Goal: Information Seeking & Learning: Find specific fact

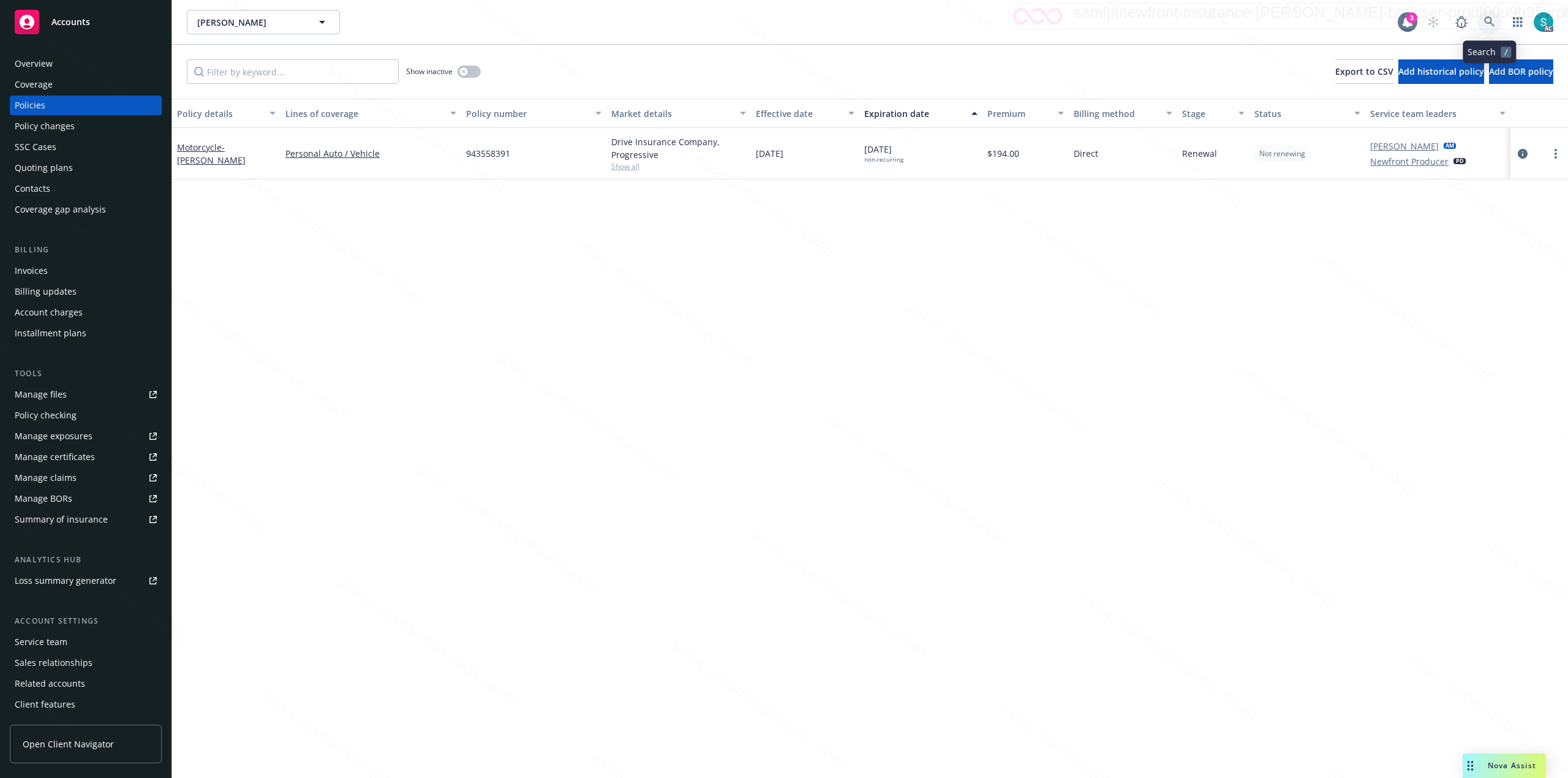
click at [1485, 22] on icon at bounding box center [1489, 21] width 11 height 11
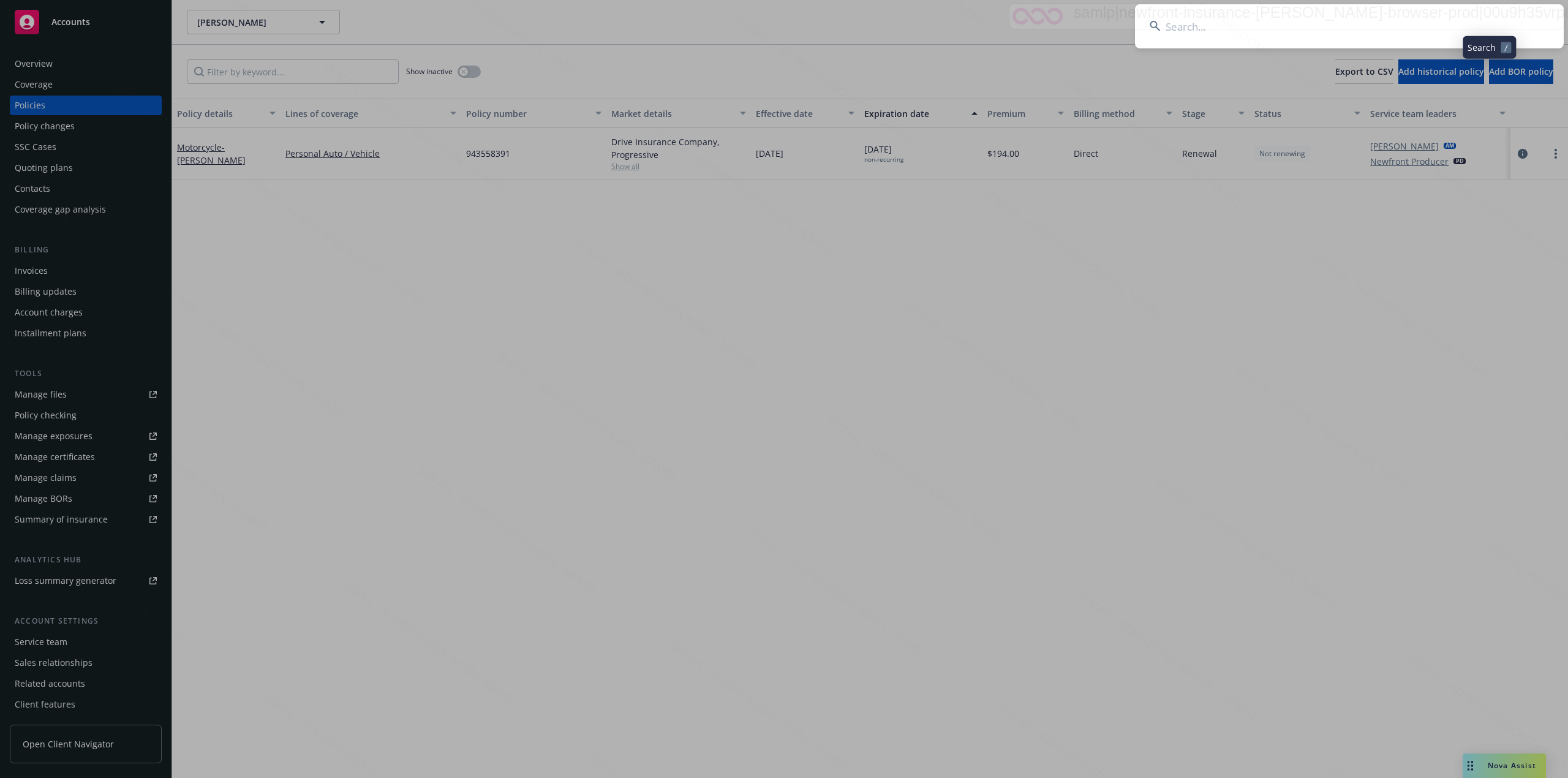
click at [1311, 23] on input at bounding box center [1349, 27] width 429 height 44
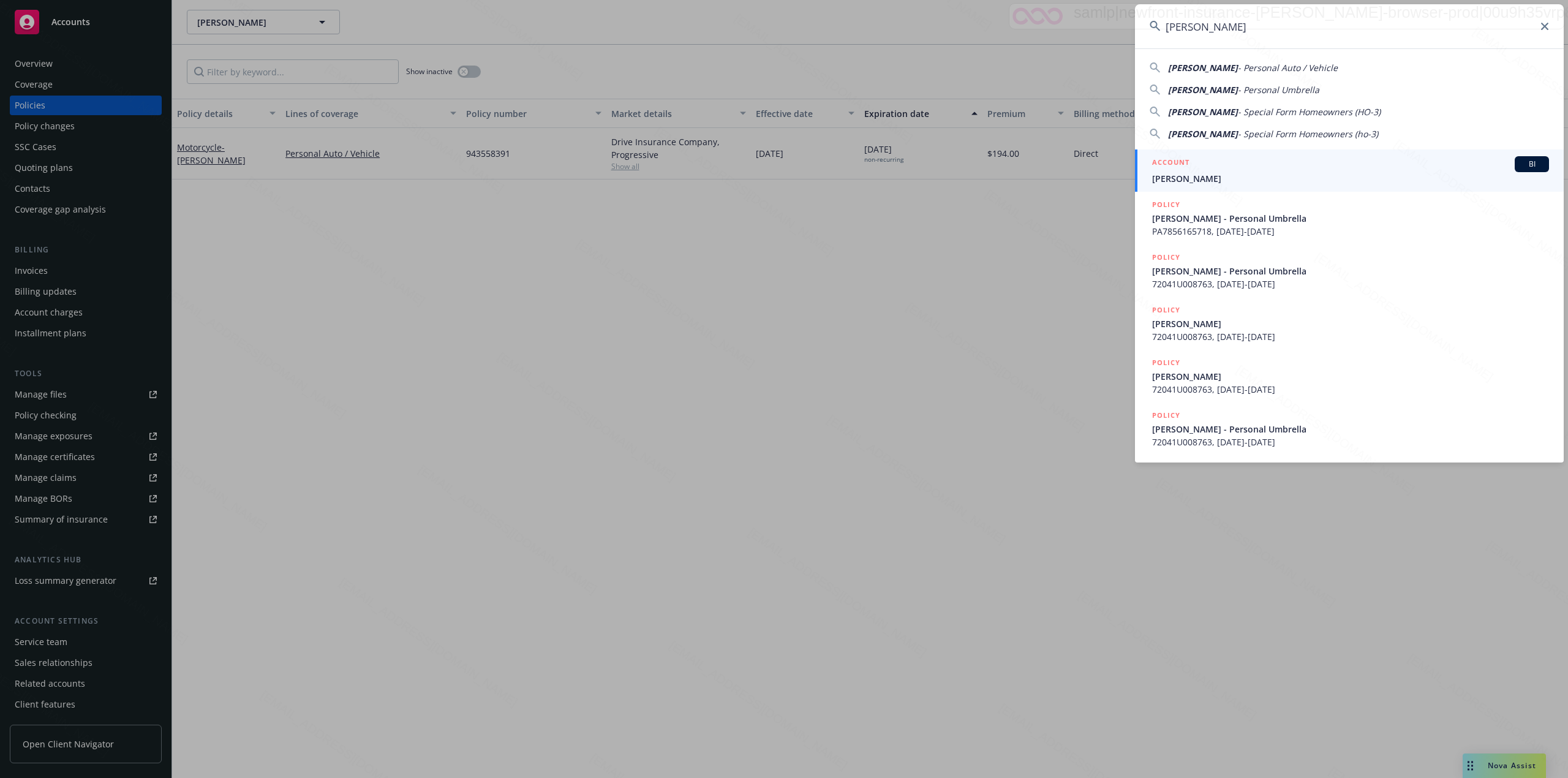
type input "[PERSON_NAME]"
click at [1326, 170] on div "ACCOUNT BI" at bounding box center [1350, 165] width 397 height 16
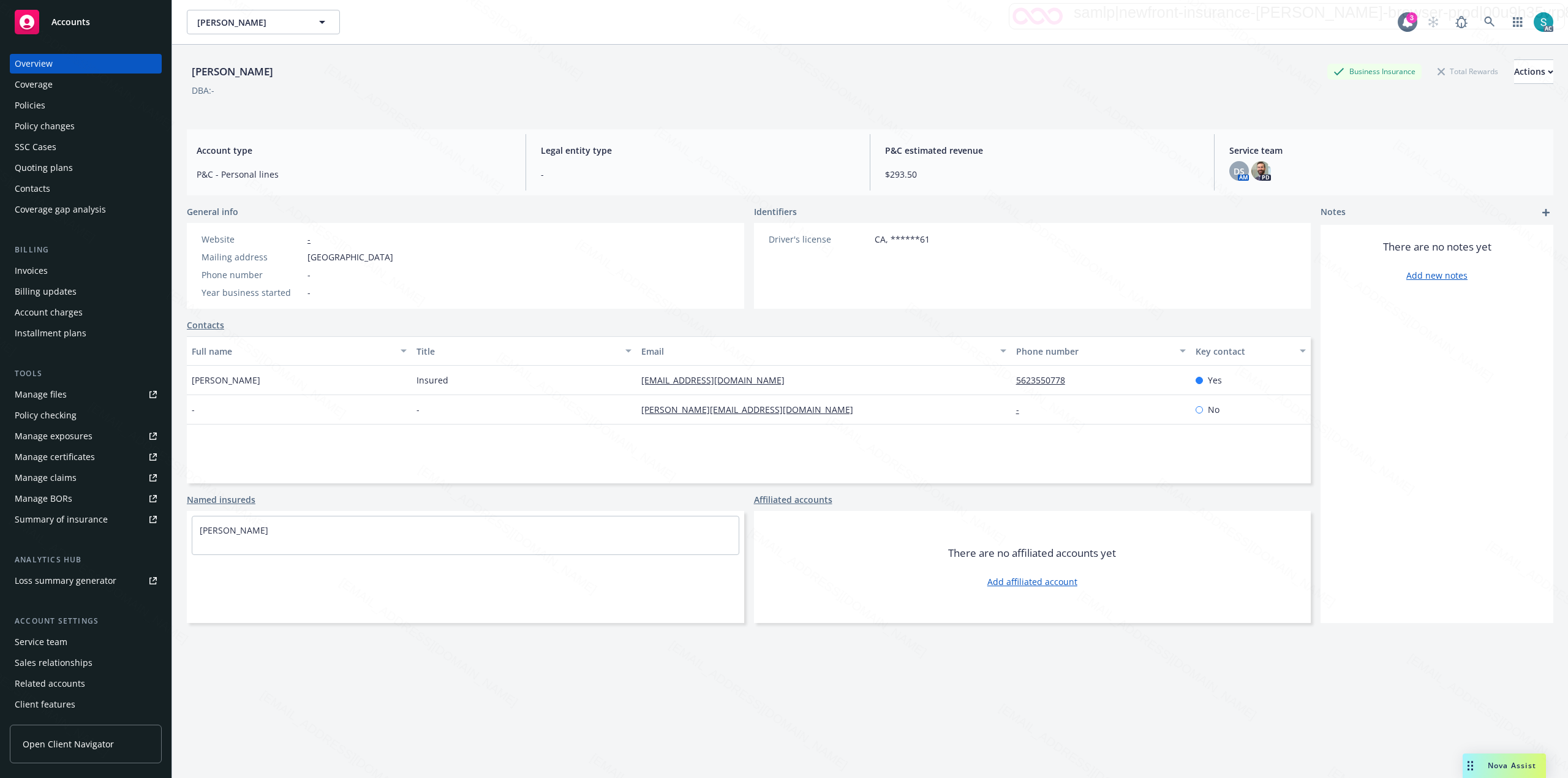
click at [63, 104] on div "Policies" at bounding box center [86, 105] width 142 height 20
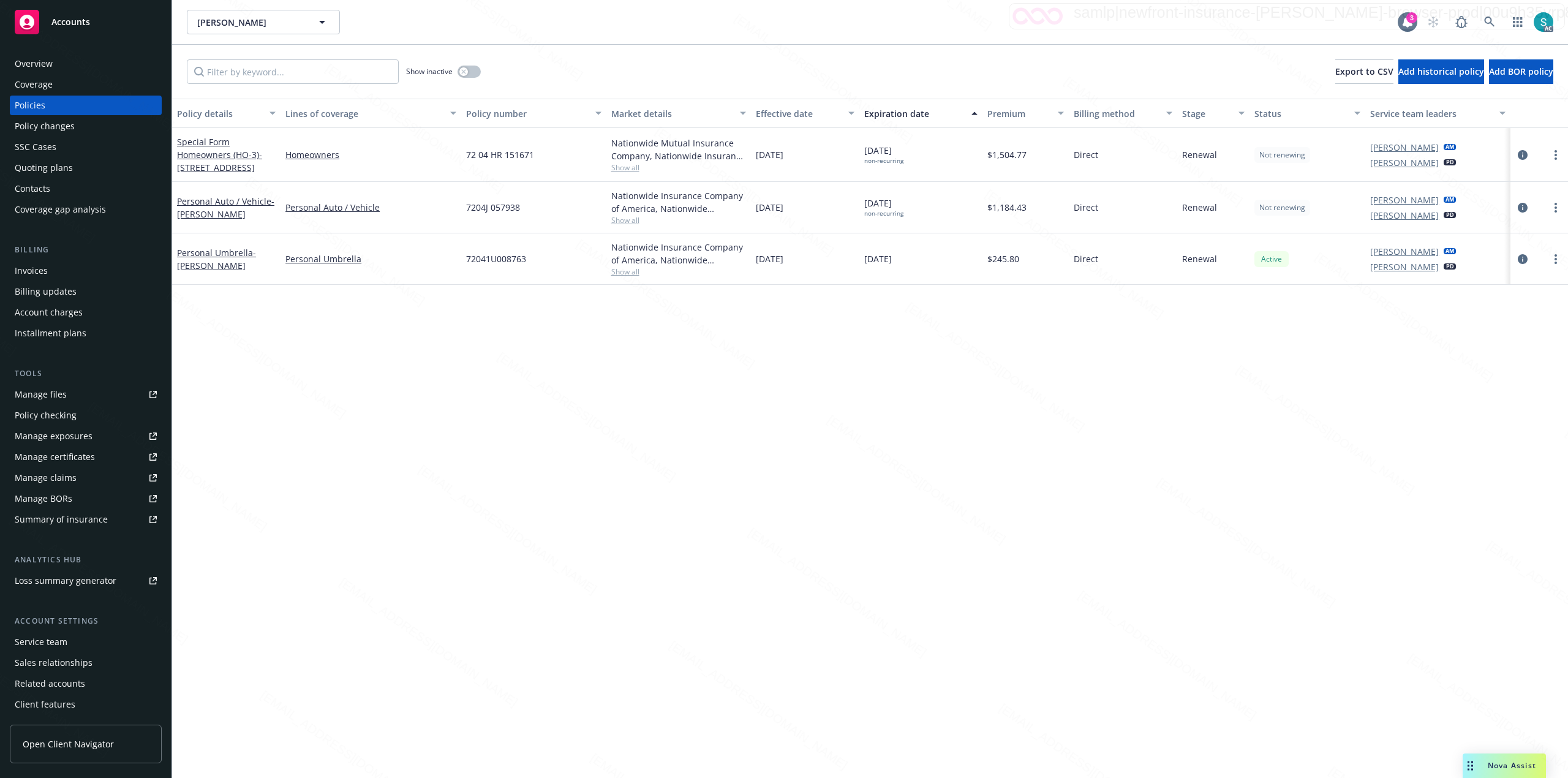
click at [488, 160] on span "72 04 HR 151671" at bounding box center [500, 154] width 68 height 13
copy span "72 04 HR 151671"
click at [493, 212] on span "7204J 057938" at bounding box center [493, 207] width 54 height 13
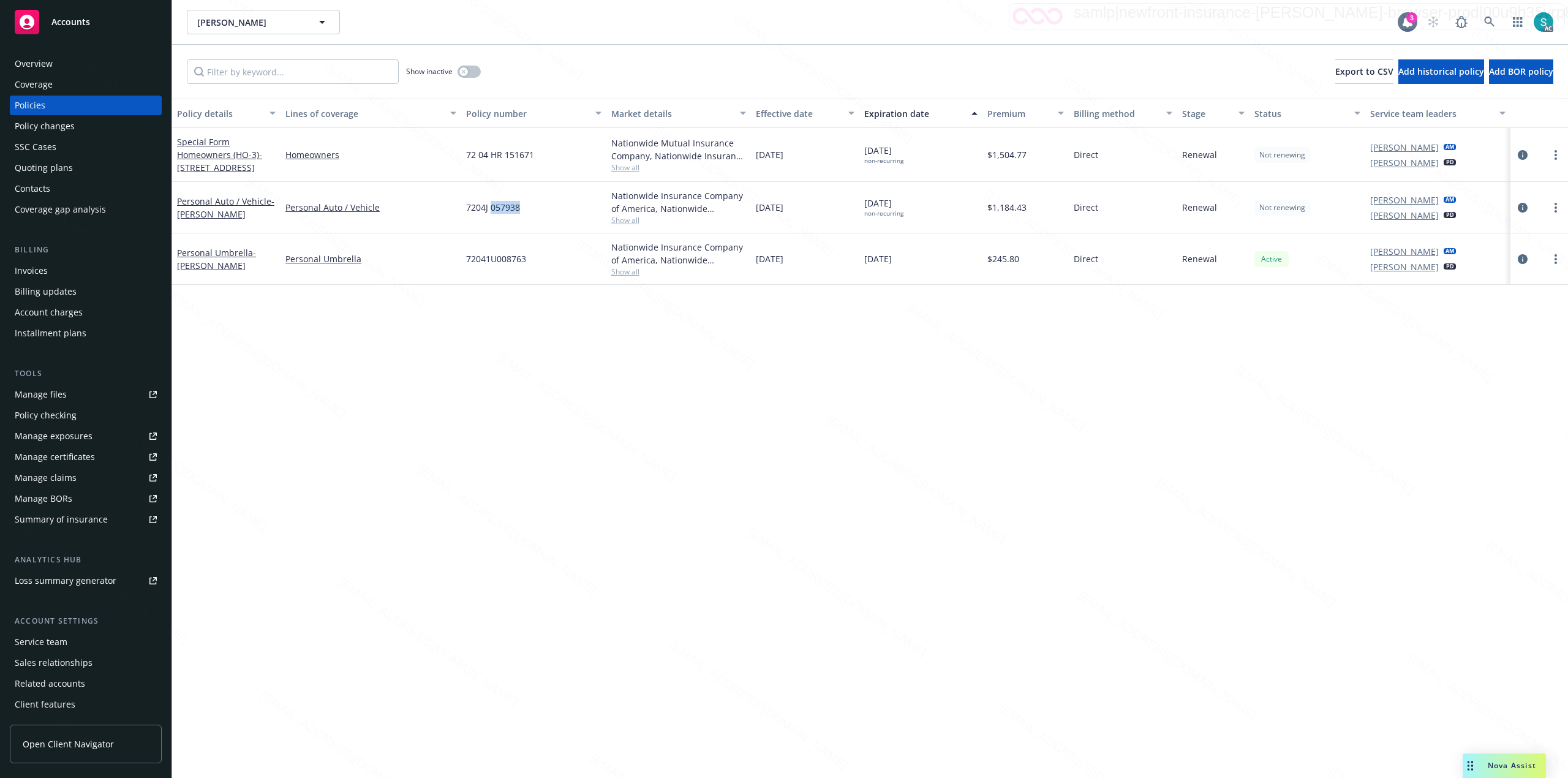
click at [493, 212] on span "7204J 057938" at bounding box center [493, 207] width 54 height 13
copy span "7204J 057938"
click at [1485, 23] on icon at bounding box center [1489, 21] width 11 height 11
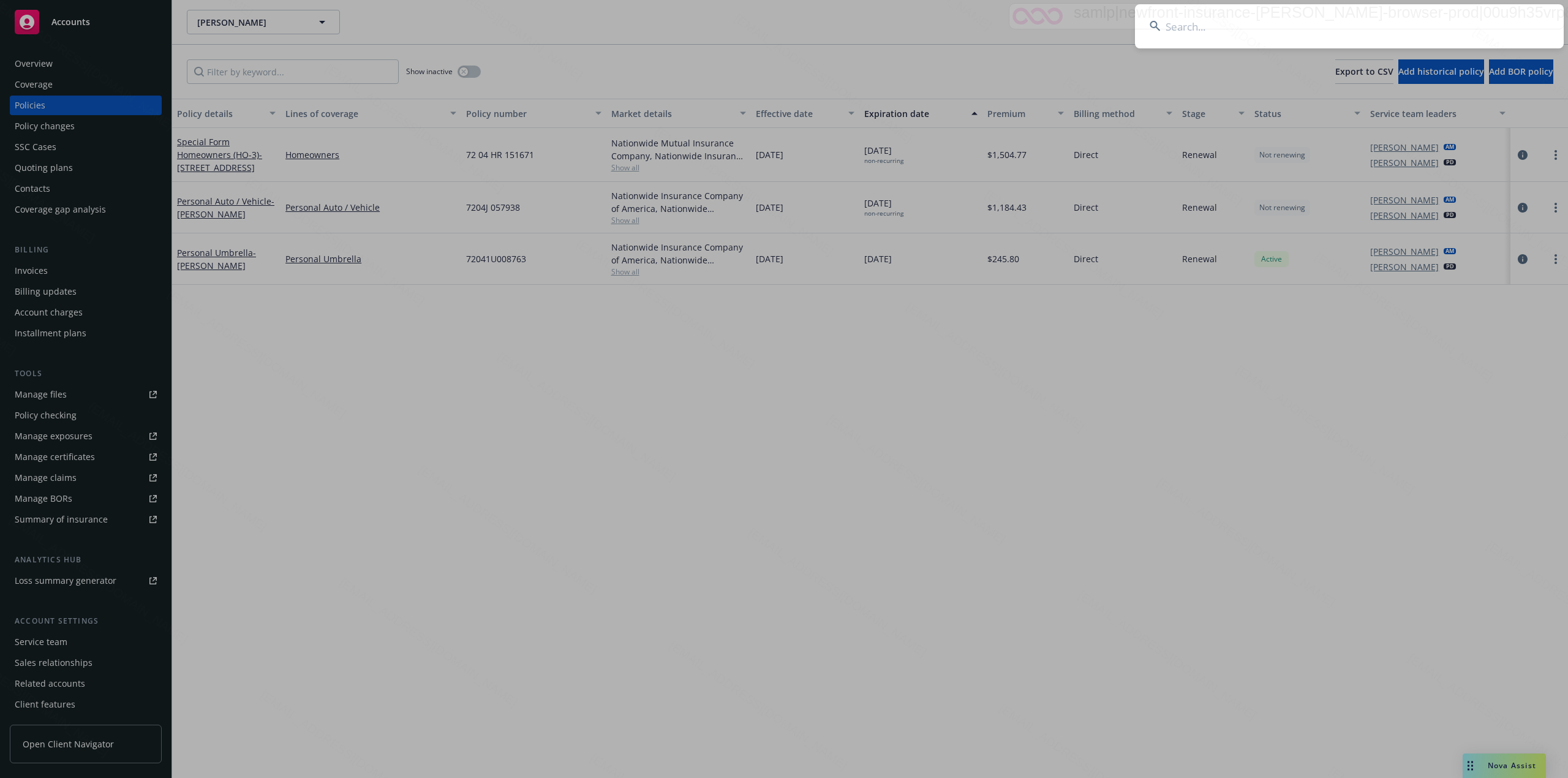
click at [1330, 20] on input at bounding box center [1349, 27] width 429 height 44
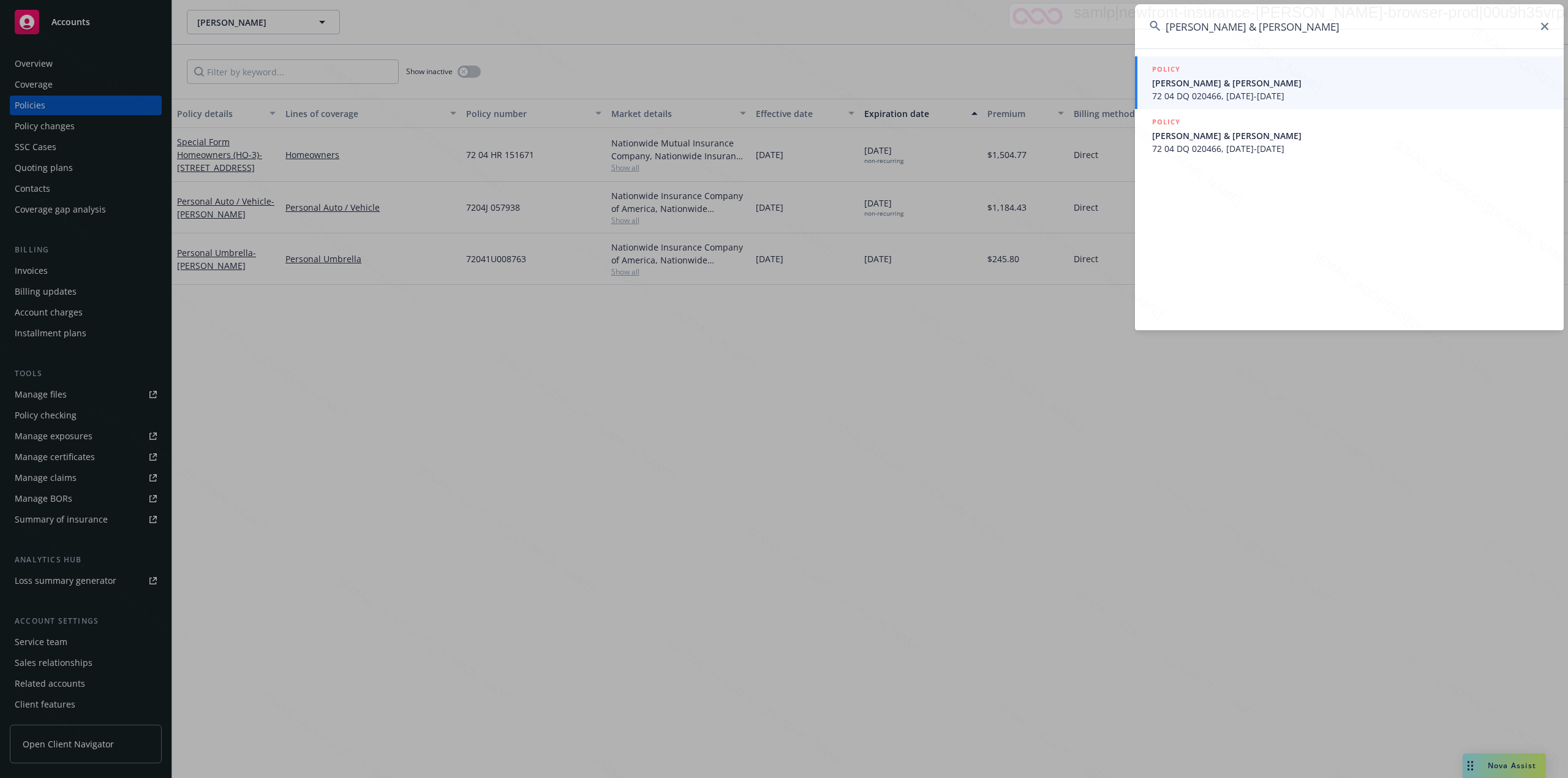
type input "[PERSON_NAME] & [PERSON_NAME]"
click at [1234, 78] on span "[PERSON_NAME] & [PERSON_NAME]" at bounding box center [1350, 83] width 397 height 13
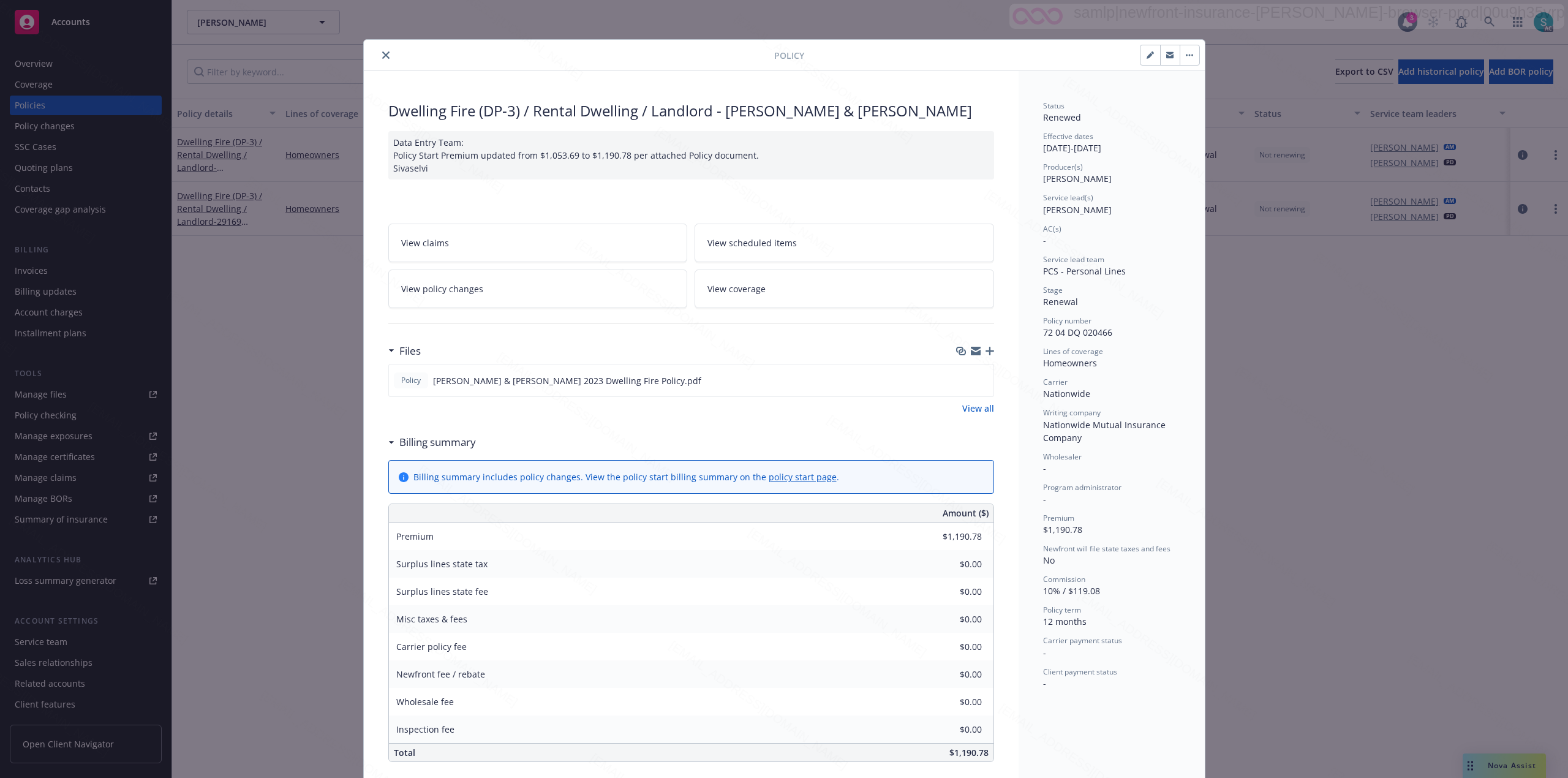
click at [382, 55] on icon "close" at bounding box center [386, 55] width 7 height 7
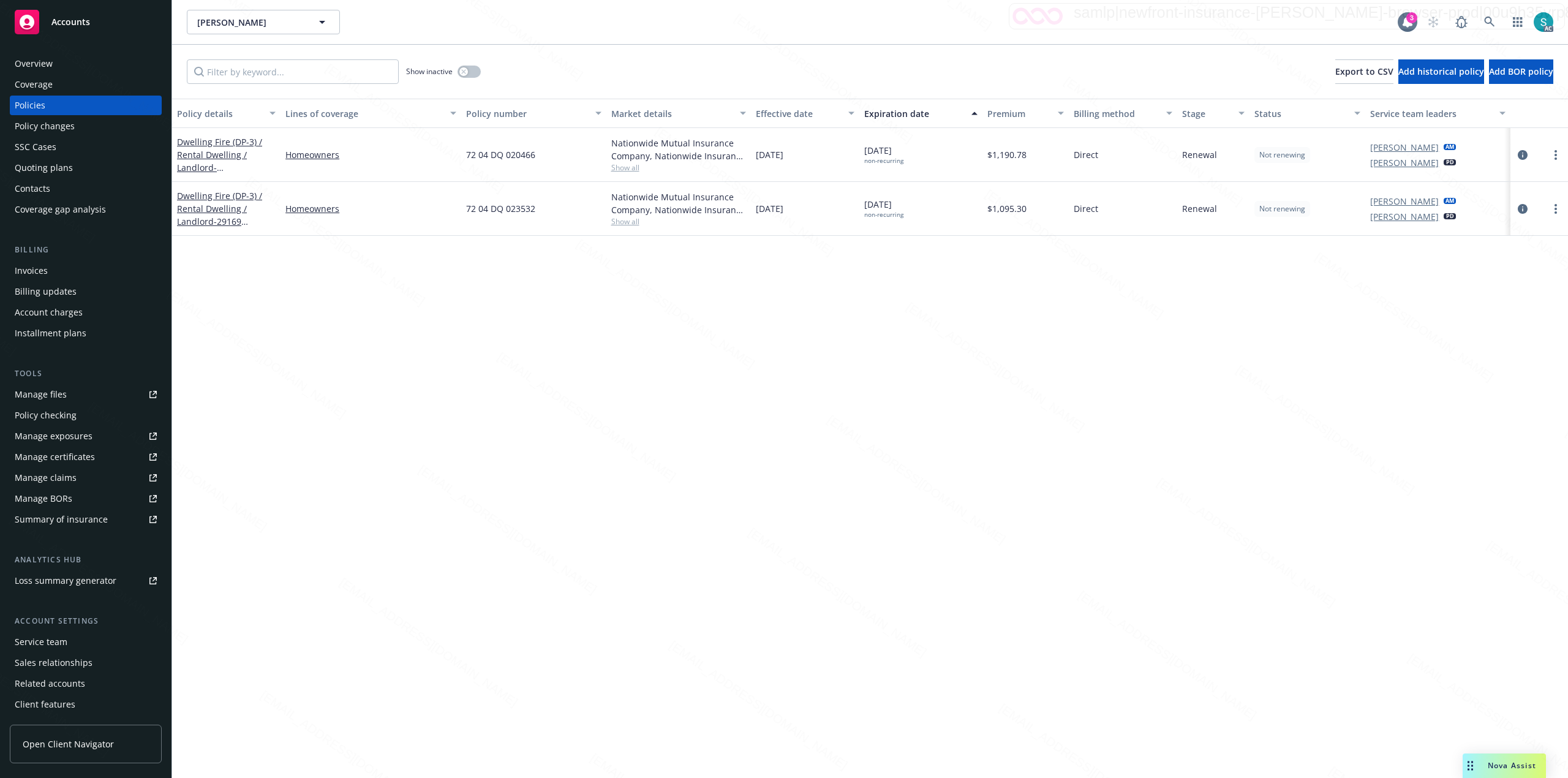
click at [508, 210] on span "72 04 DQ 023532" at bounding box center [501, 208] width 69 height 13
copy span "72 04 DQ 023532"
click at [1487, 27] on link at bounding box center [1489, 21] width 24 height 24
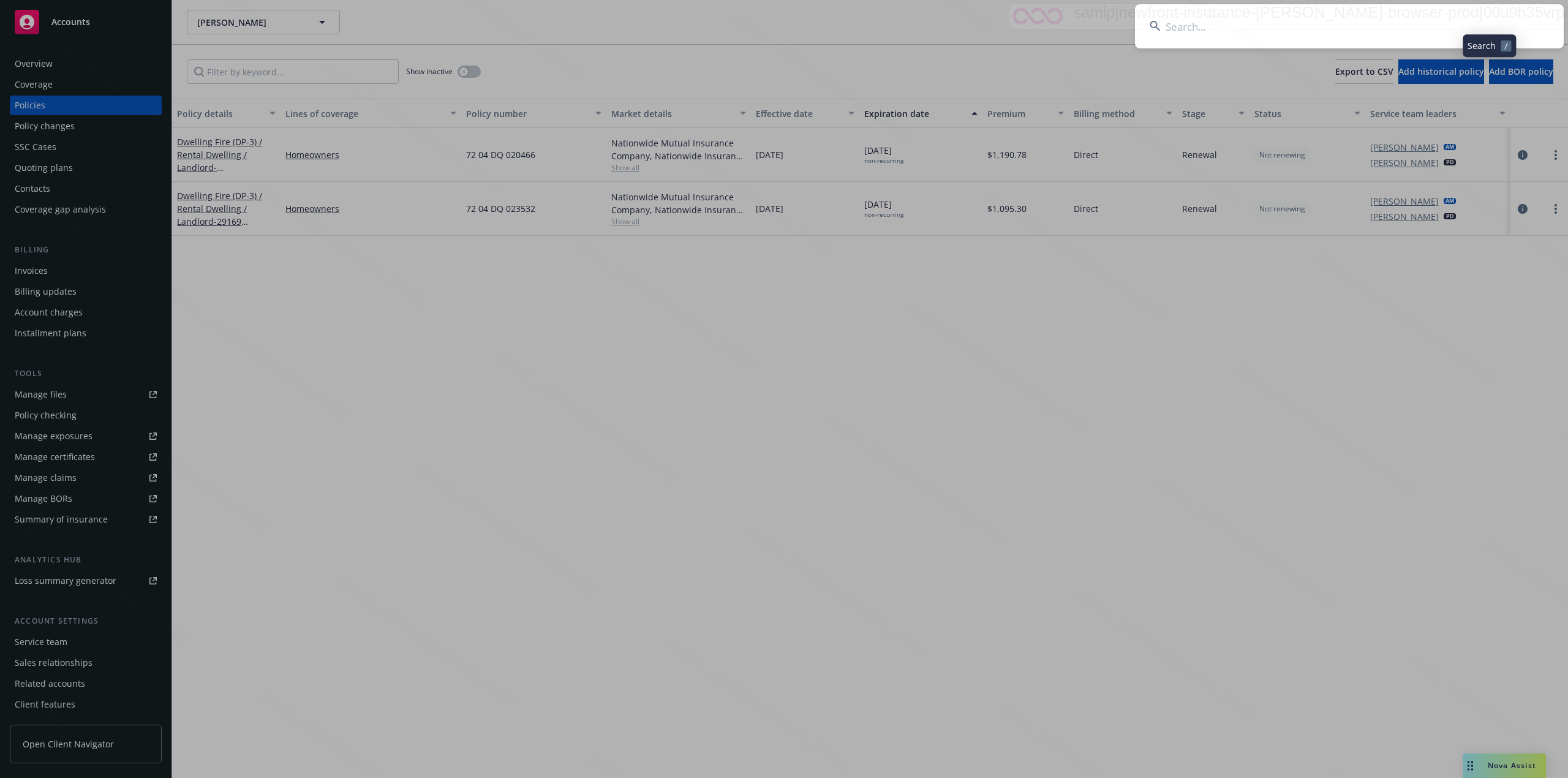
click at [1358, 25] on input at bounding box center [1349, 27] width 429 height 44
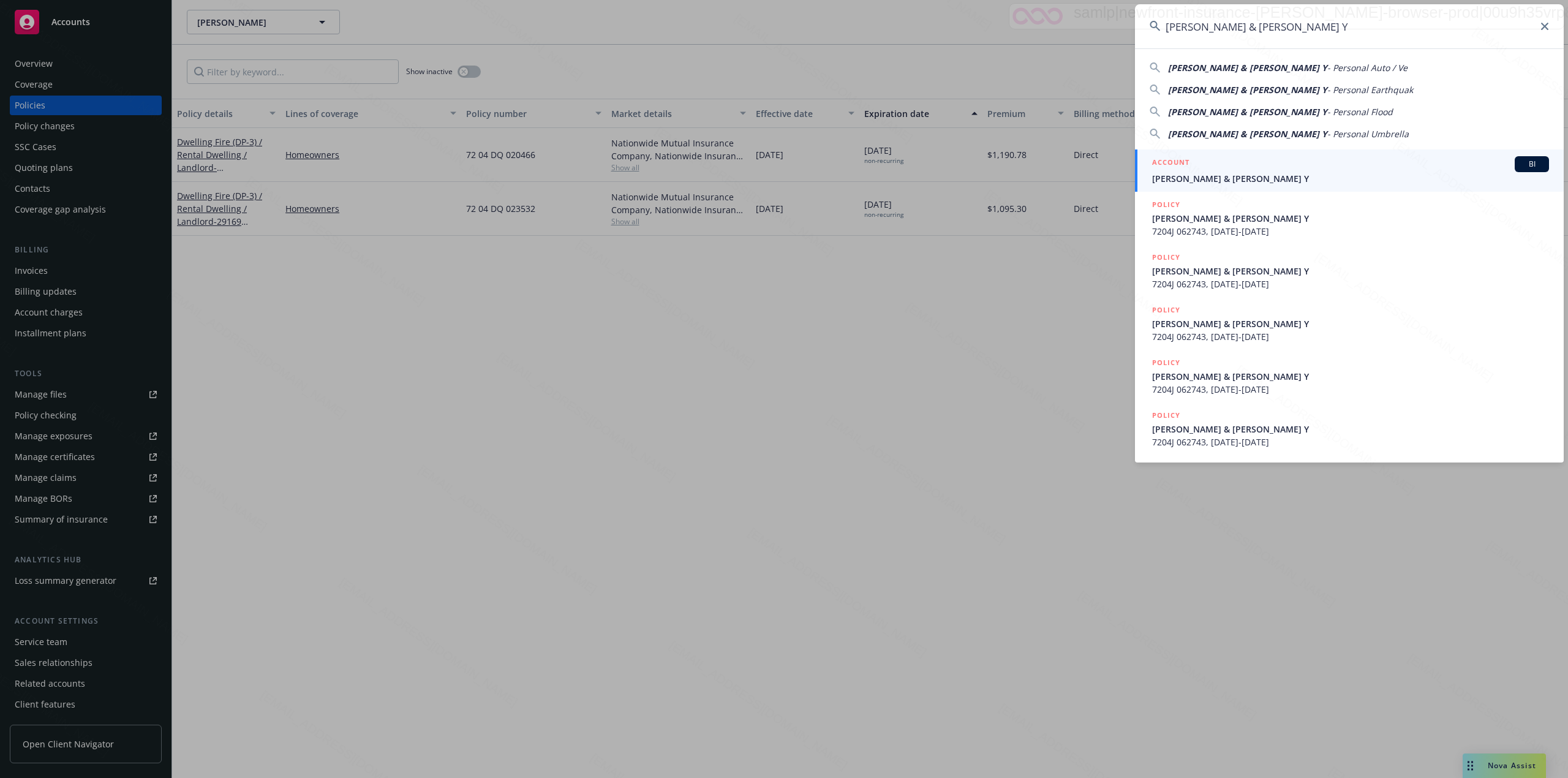
type input "[PERSON_NAME] & [PERSON_NAME] Y"
click at [1184, 168] on h5 "ACCOUNT" at bounding box center [1170, 164] width 38 height 15
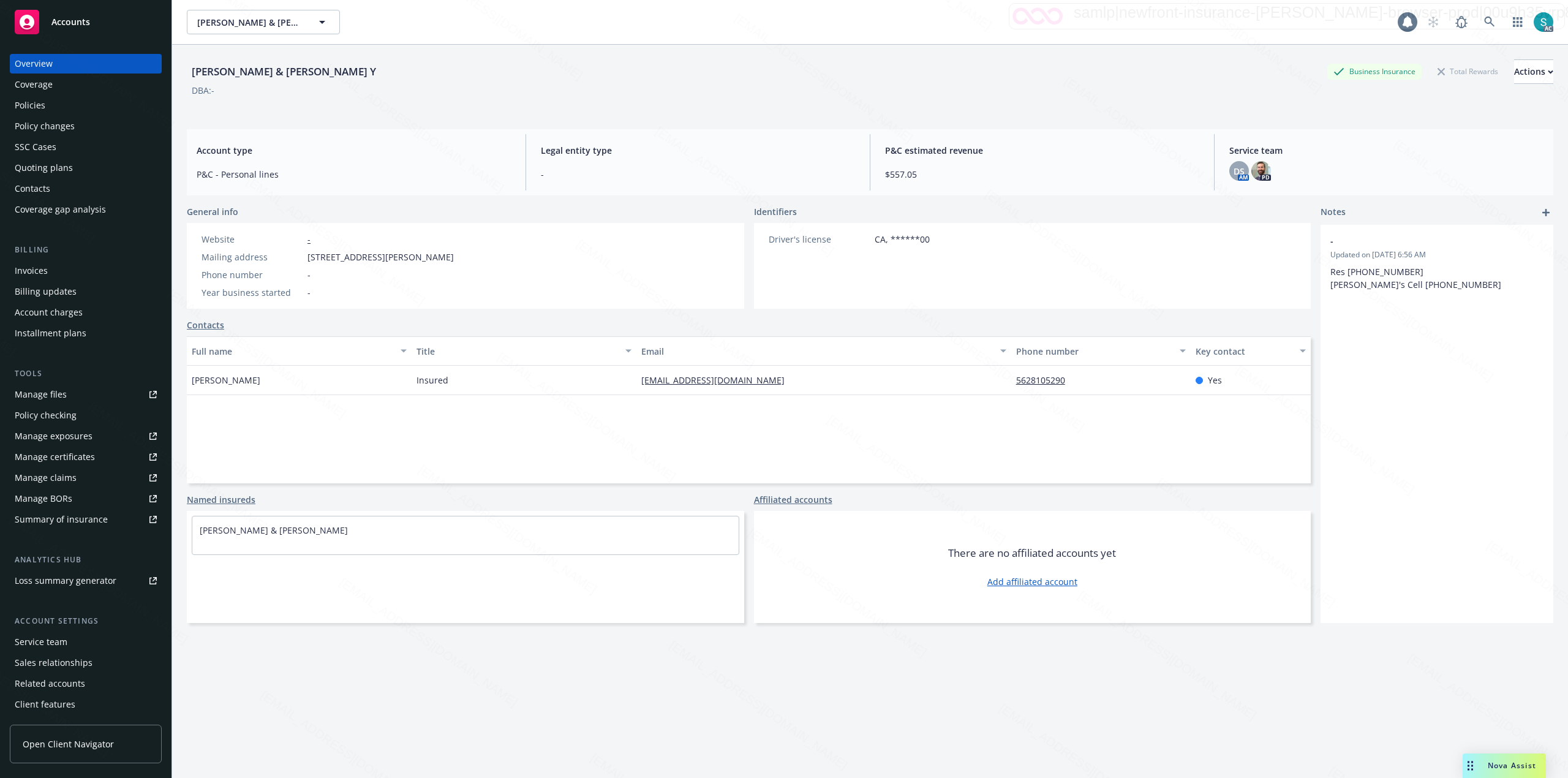
click at [60, 99] on div "Policies" at bounding box center [86, 105] width 142 height 20
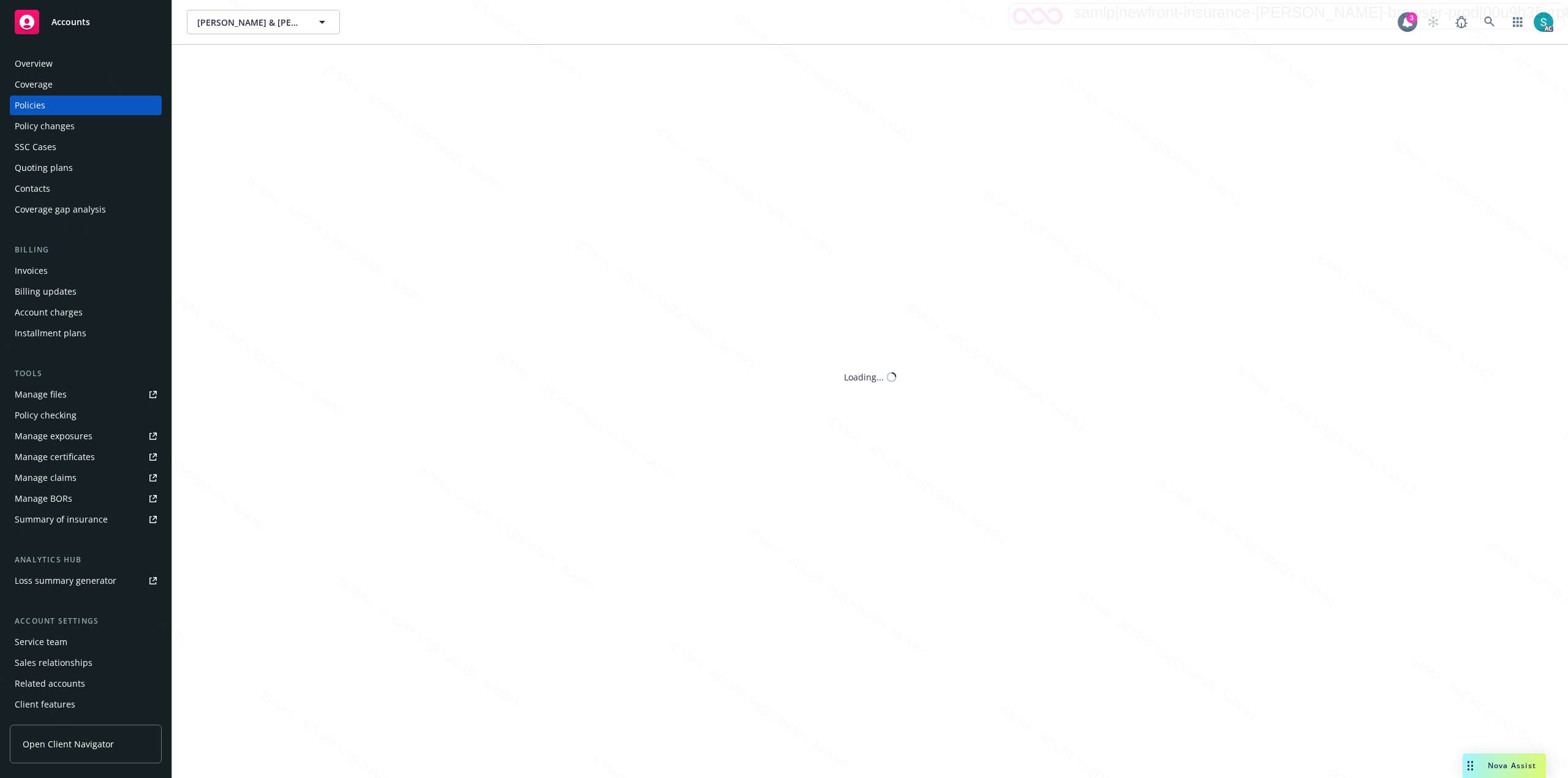
click at [60, 99] on div "Policies" at bounding box center [86, 105] width 142 height 20
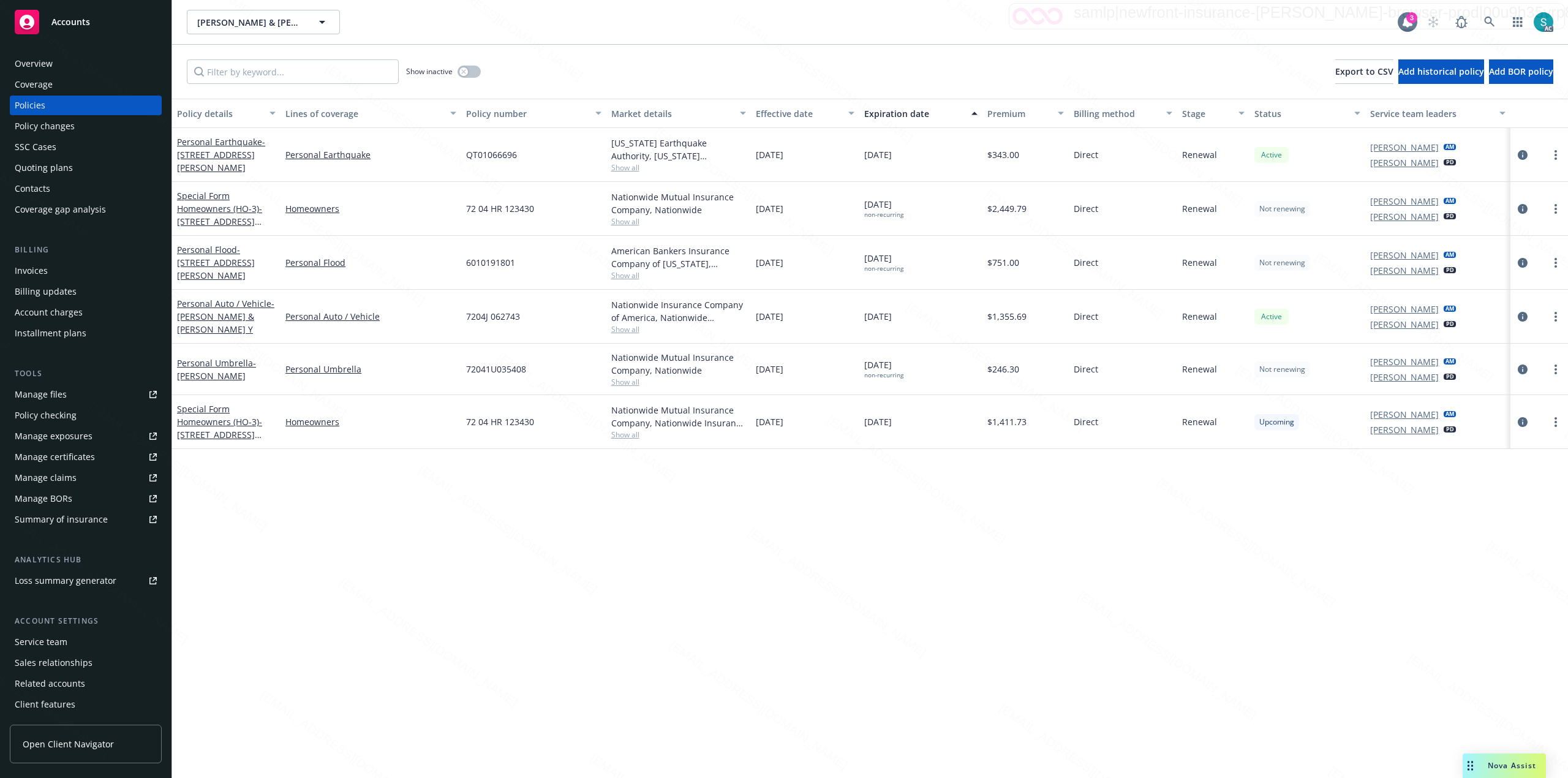
click at [510, 264] on span "6010191801" at bounding box center [491, 262] width 49 height 13
click at [495, 326] on div "7204J 062743" at bounding box center [533, 317] width 145 height 54
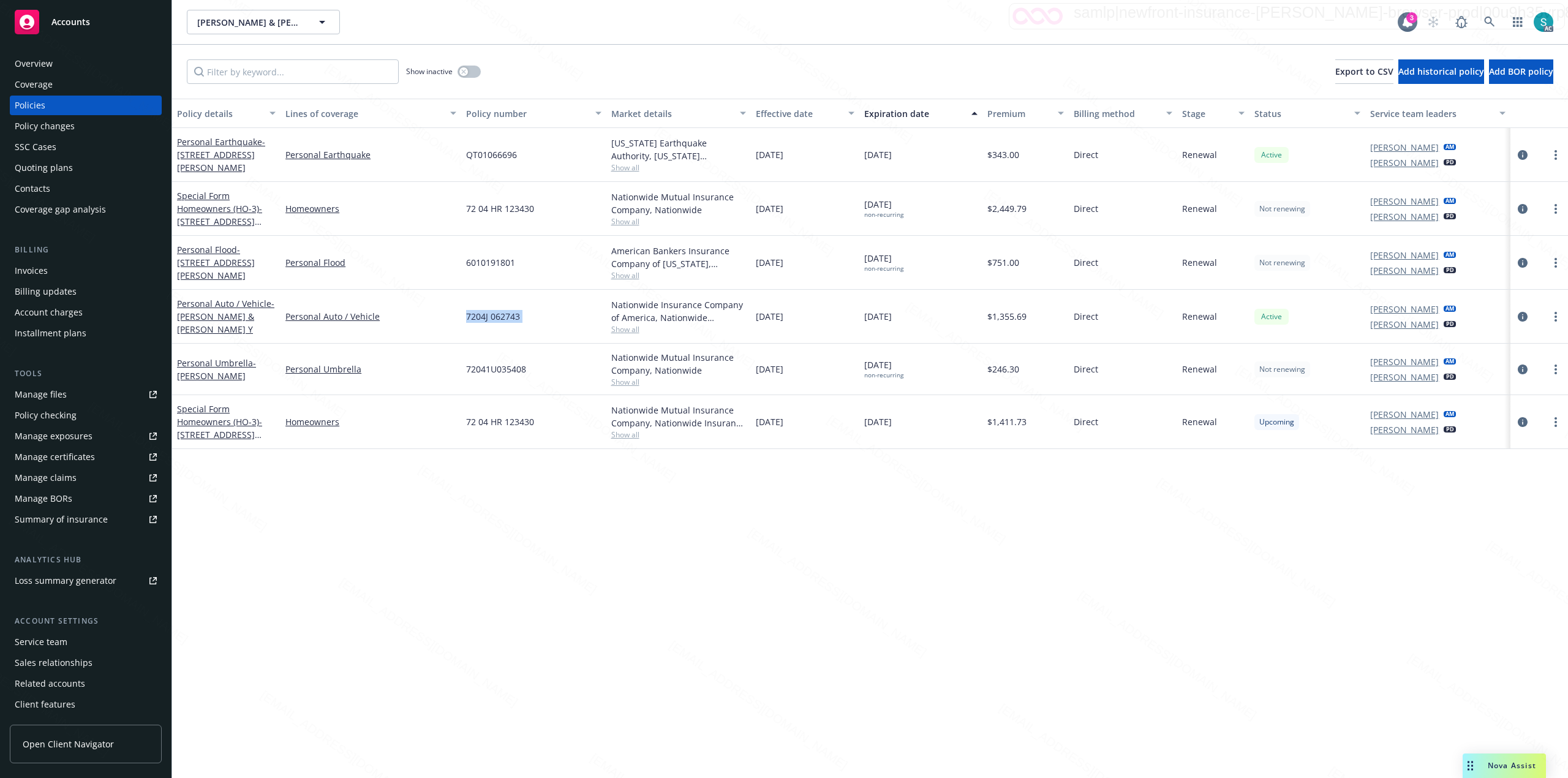
copy span "7204J 062743"
click at [495, 380] on div "72041U035408" at bounding box center [533, 370] width 145 height 52
copy span "72041U035408"
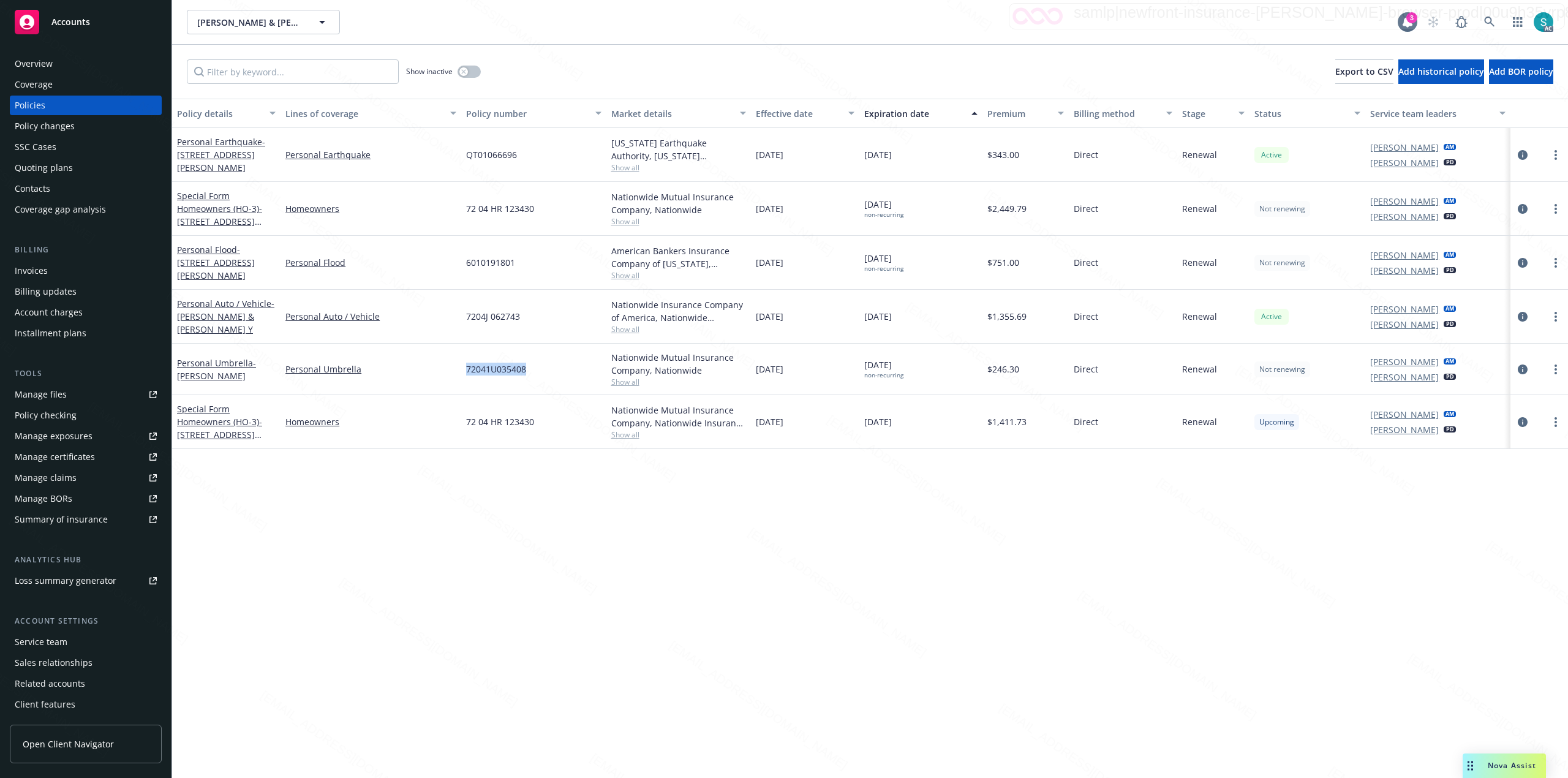
click at [493, 366] on span "72041U035408" at bounding box center [496, 368] width 60 height 13
click at [581, 52] on div "Show inactive Export to CSV Add historical policy Add BOR policy" at bounding box center [870, 72] width 1396 height 54
click at [42, 65] on div "Overview" at bounding box center [33, 63] width 38 height 20
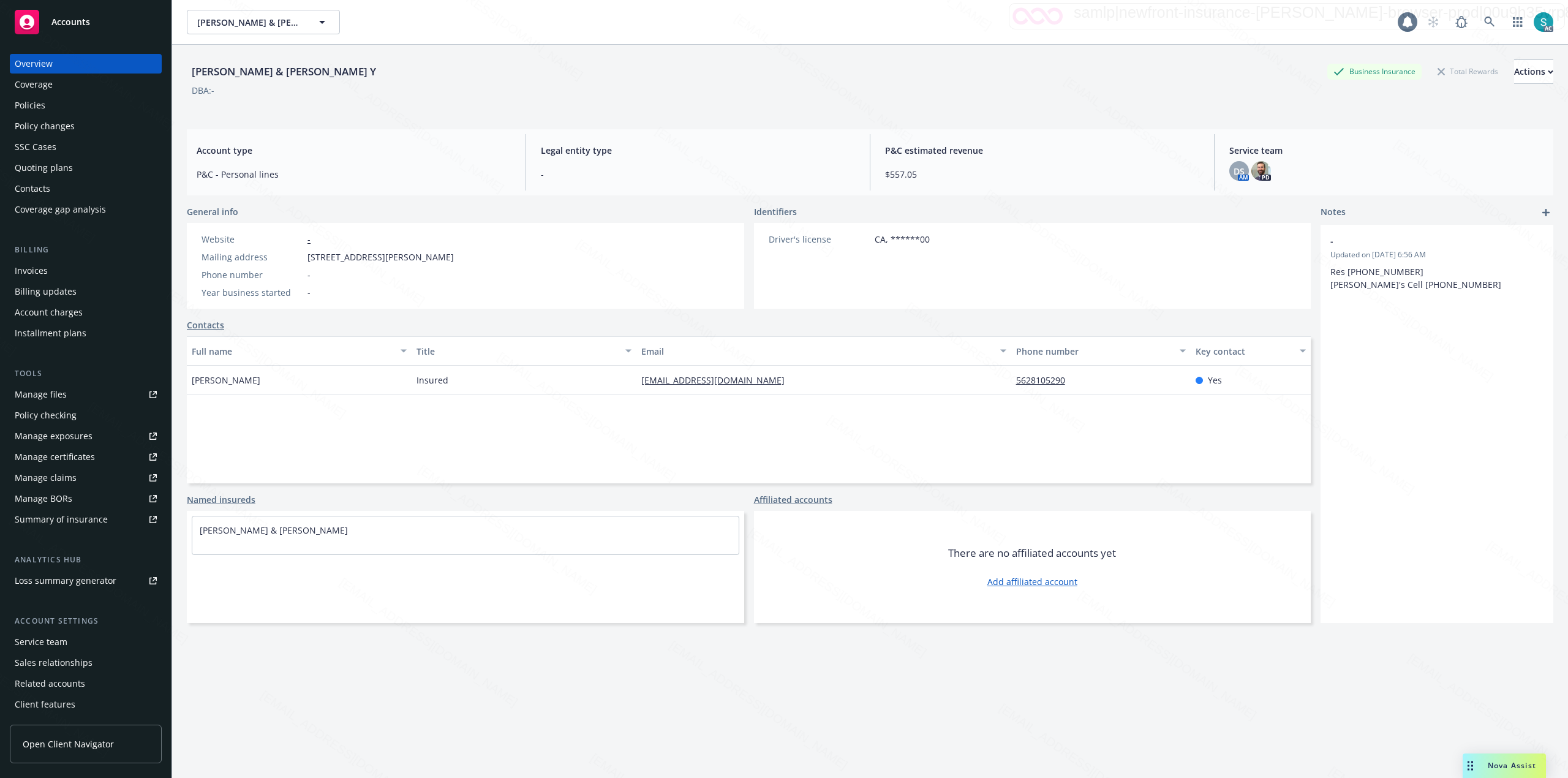
click at [42, 65] on div "Overview" at bounding box center [33, 63] width 38 height 20
click at [1484, 17] on icon at bounding box center [1489, 21] width 11 height 11
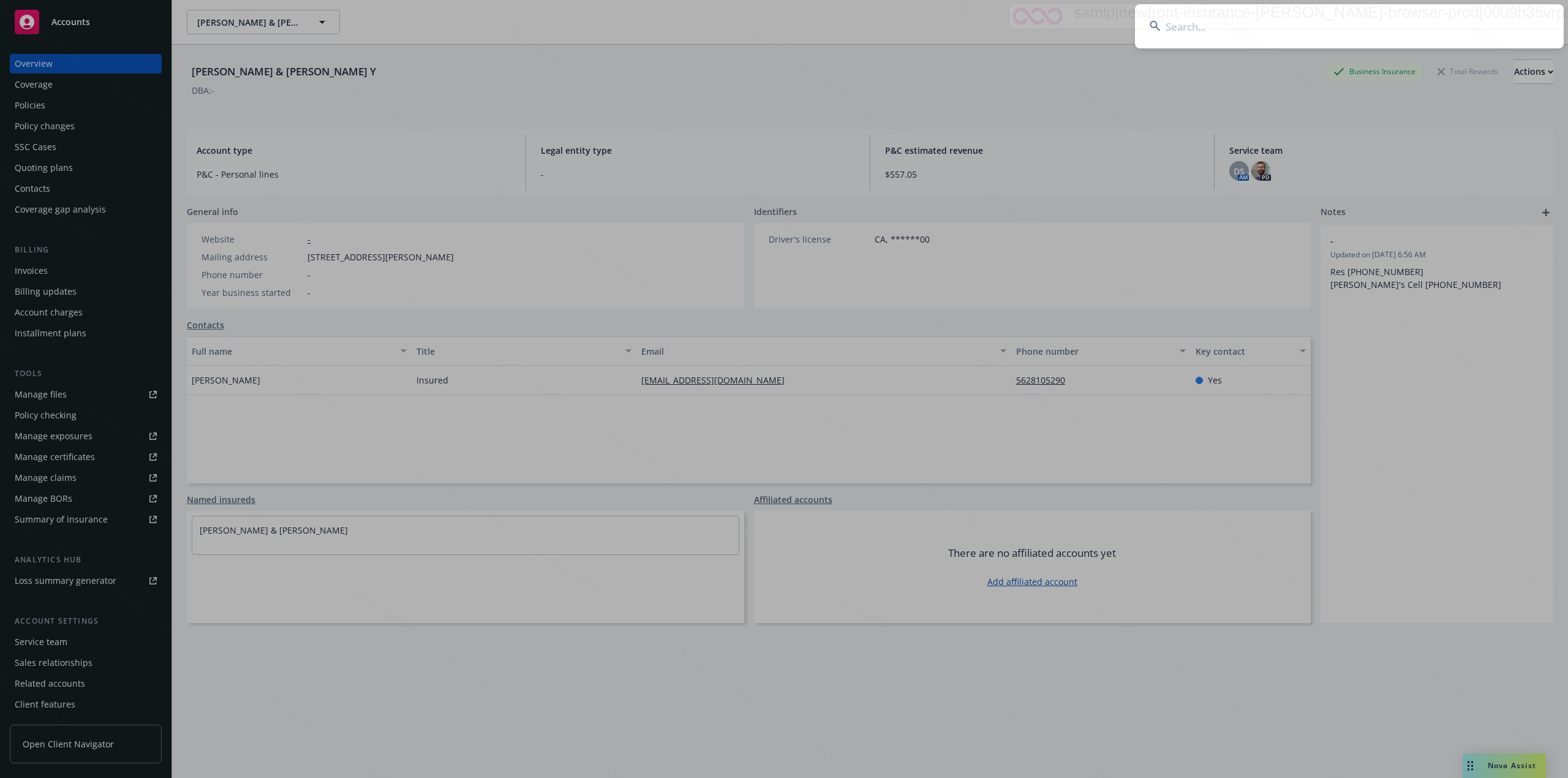
click at [1473, 23] on input at bounding box center [1349, 27] width 429 height 44
click at [1267, 16] on input at bounding box center [1349, 27] width 429 height 44
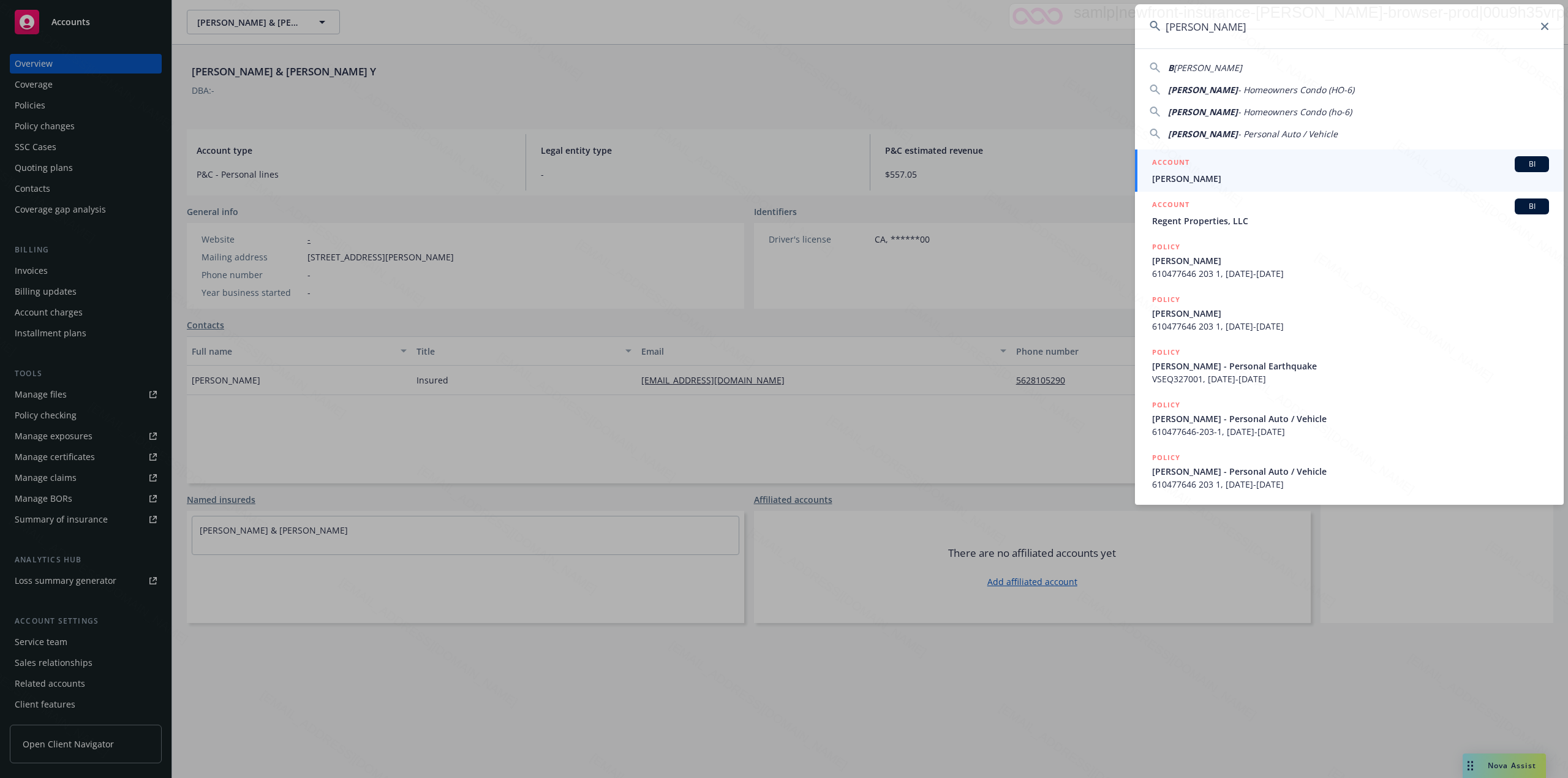
type input "[PERSON_NAME]"
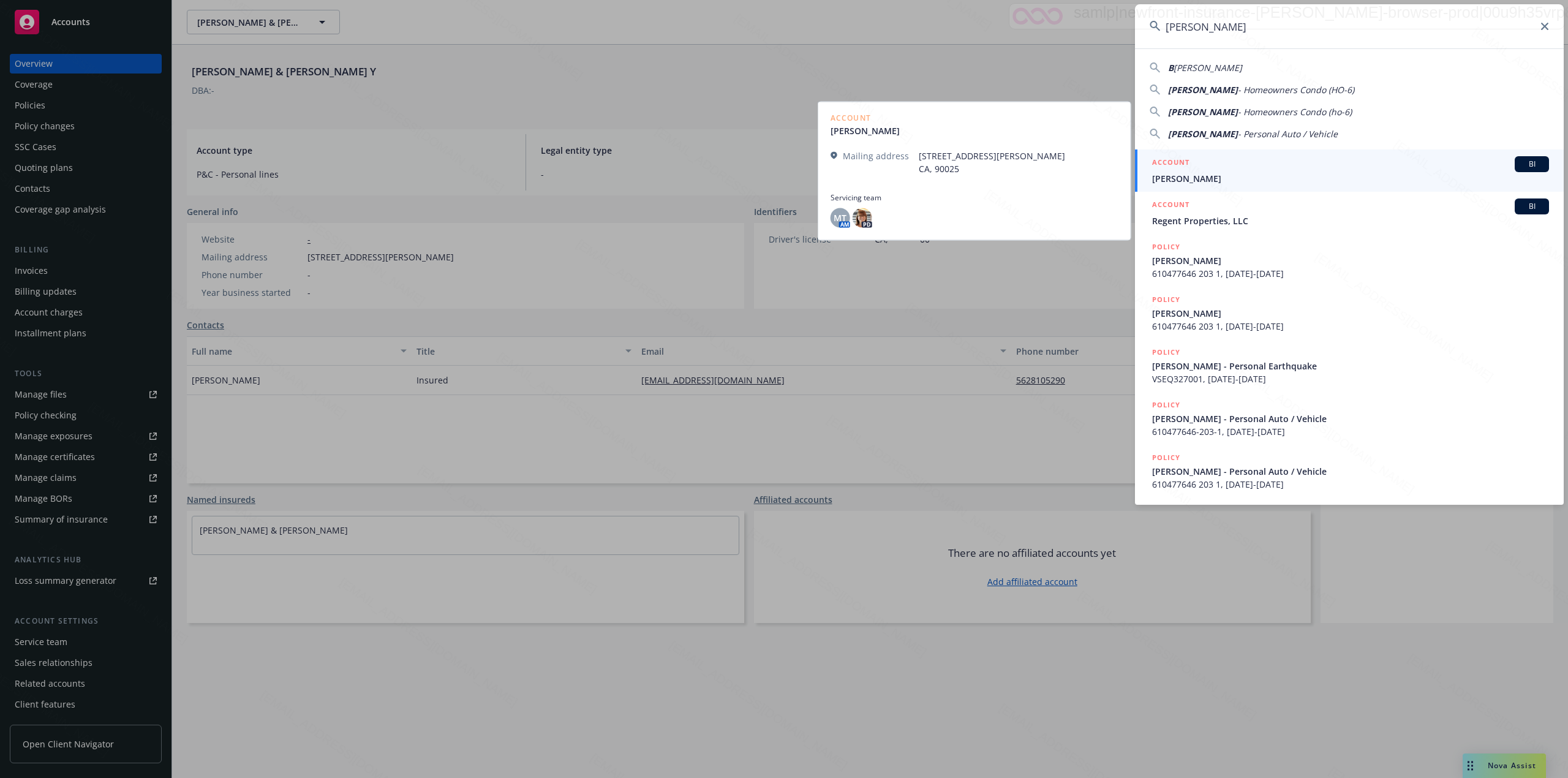
click at [1176, 174] on span "[PERSON_NAME]" at bounding box center [1350, 178] width 397 height 13
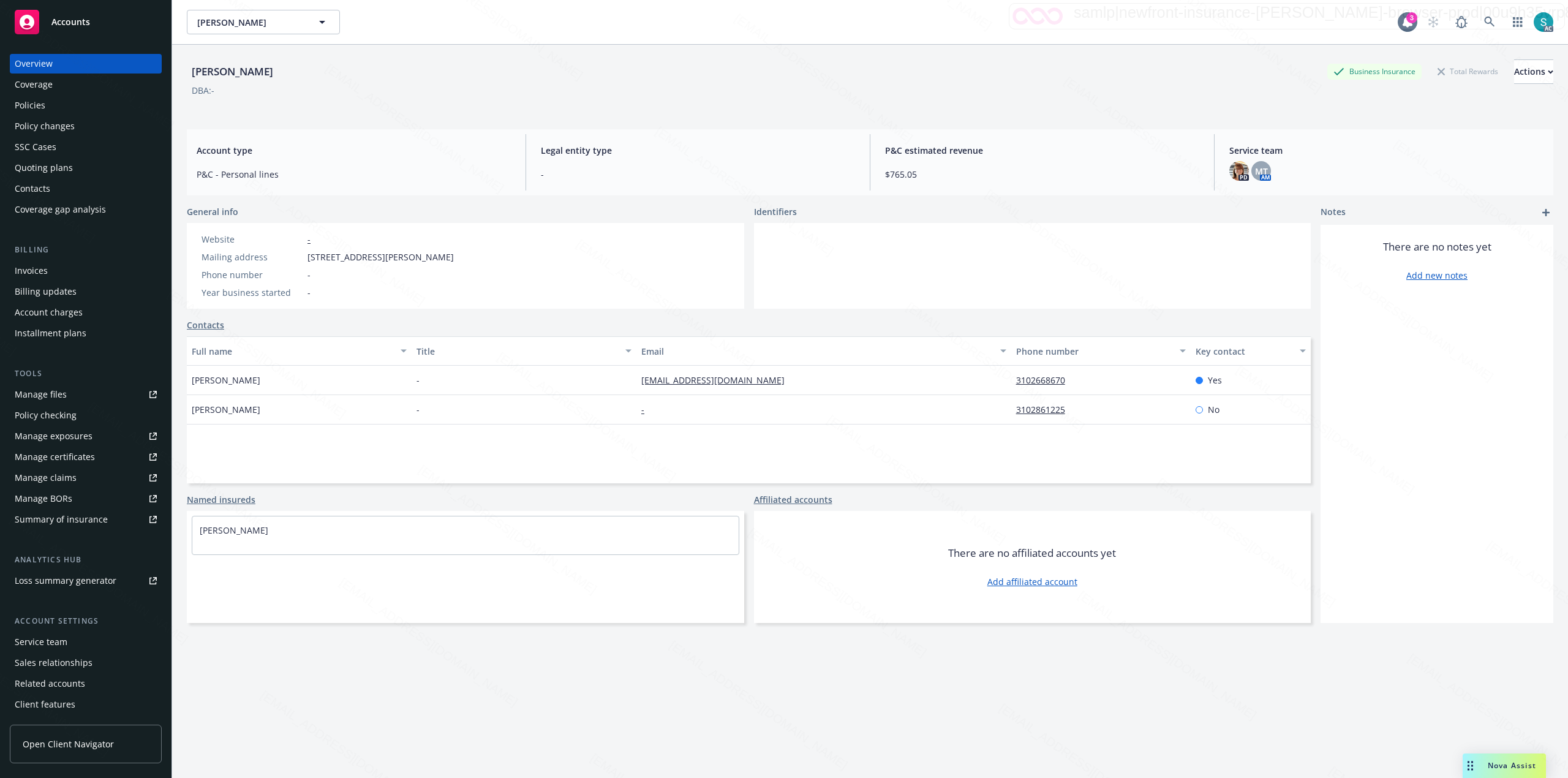
click at [38, 101] on div "Policies" at bounding box center [30, 105] width 31 height 20
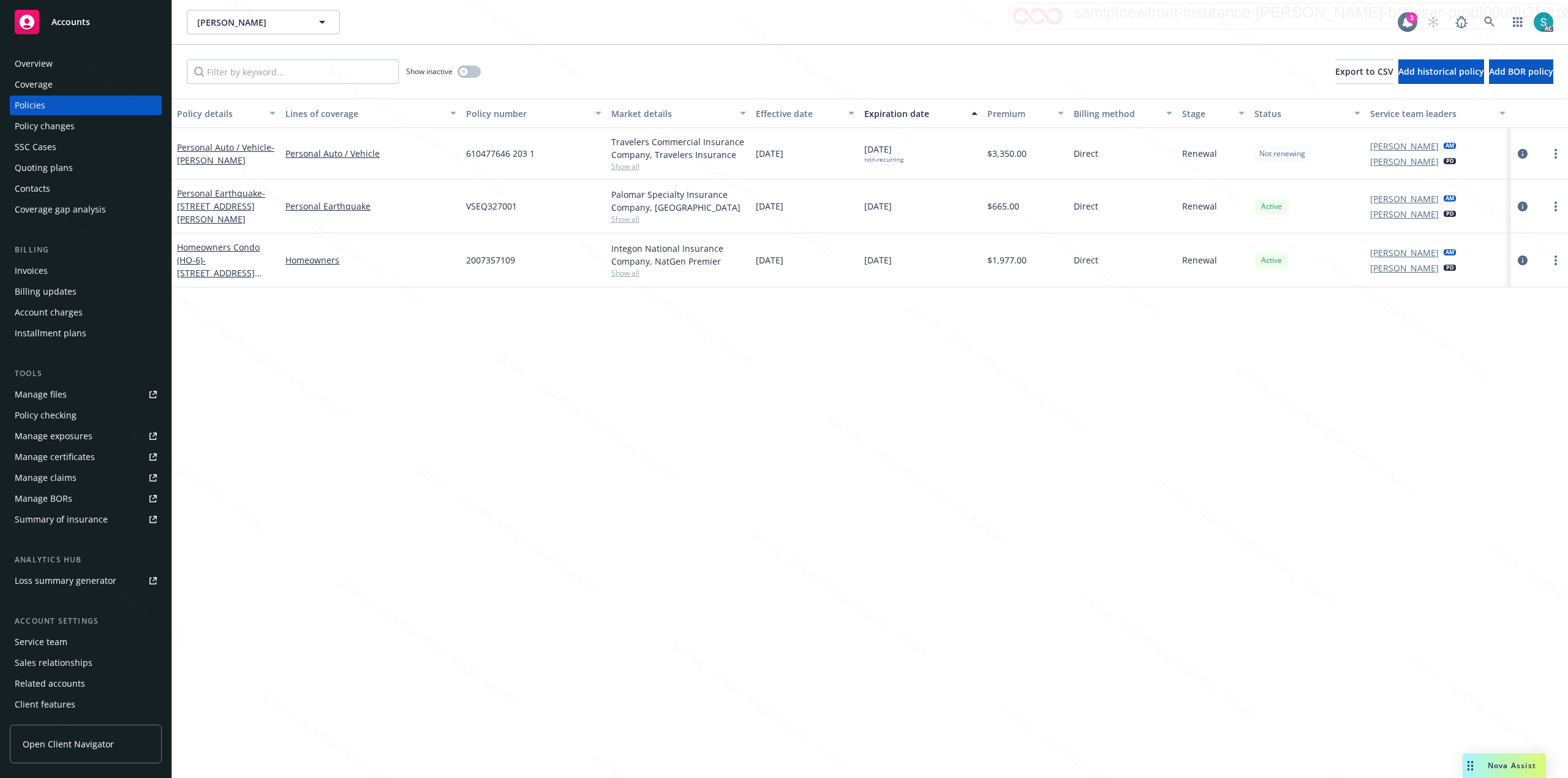
click at [517, 155] on span "610477646 203 1" at bounding box center [500, 153] width 69 height 13
